Goal: Information Seeking & Learning: Find specific fact

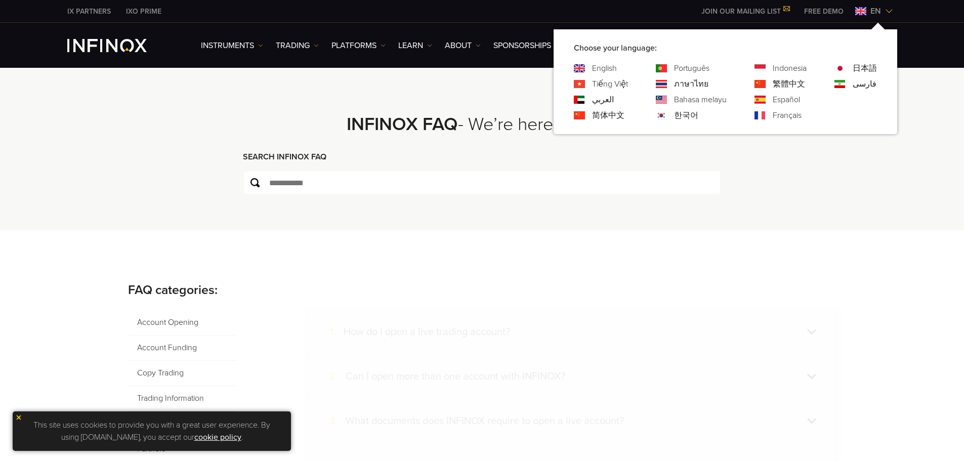
click at [692, 70] on link "Português" at bounding box center [691, 68] width 35 height 12
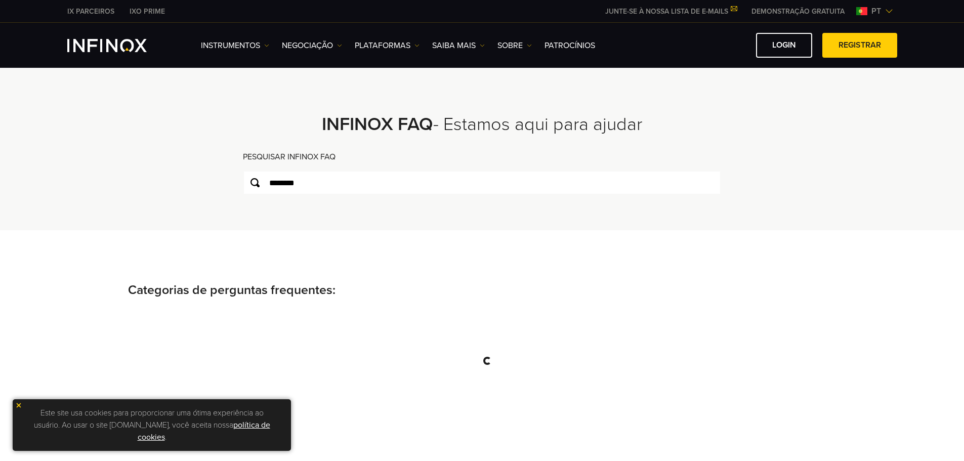
type input "********"
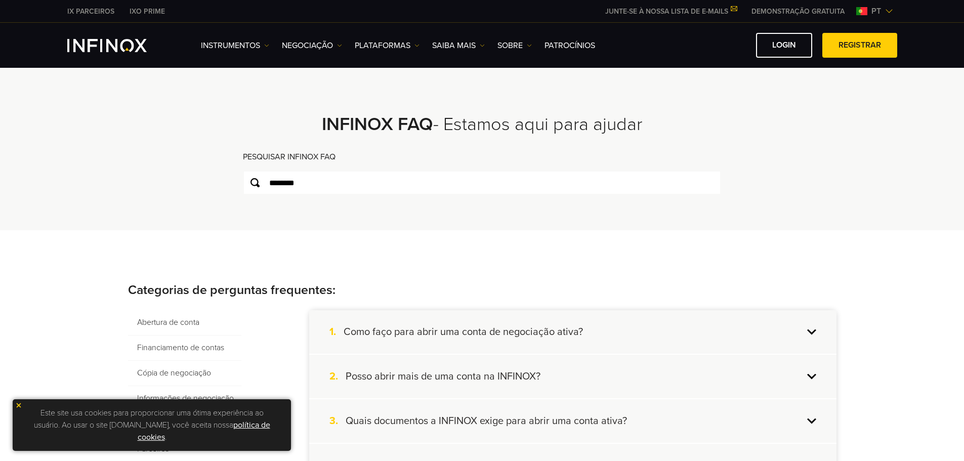
click at [19, 405] on img at bounding box center [18, 405] width 7 height 7
